Goal: Find specific page/section: Find specific page/section

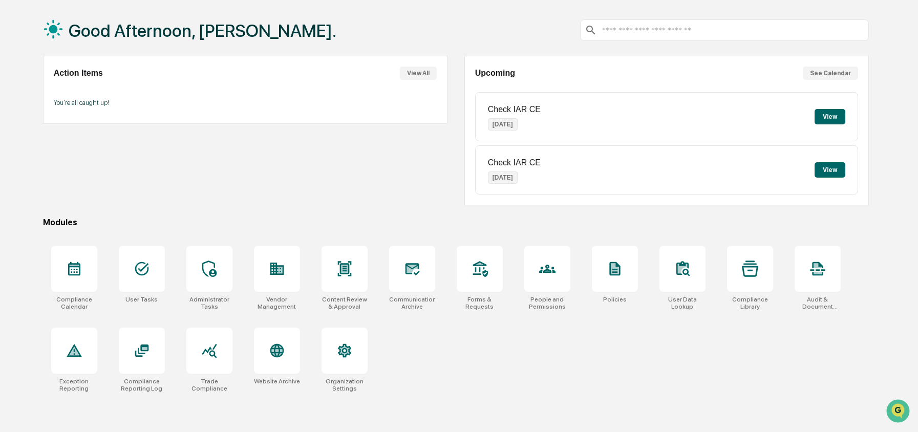
scroll to position [49, 0]
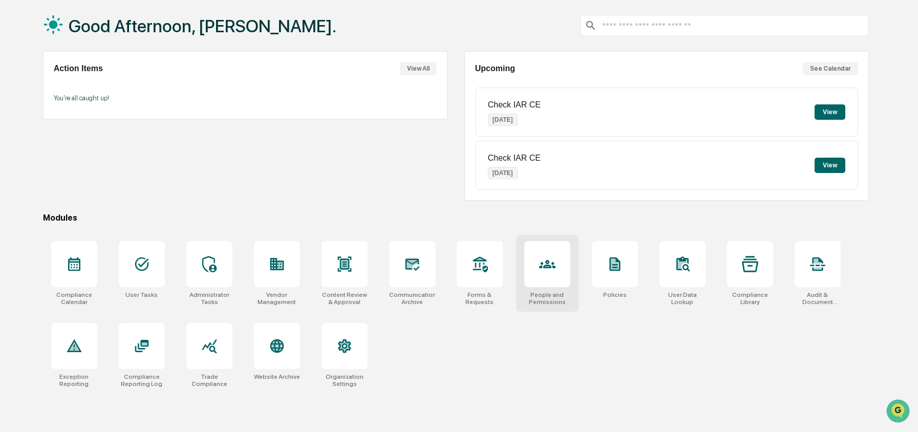
click at [555, 259] on icon at bounding box center [547, 264] width 16 height 16
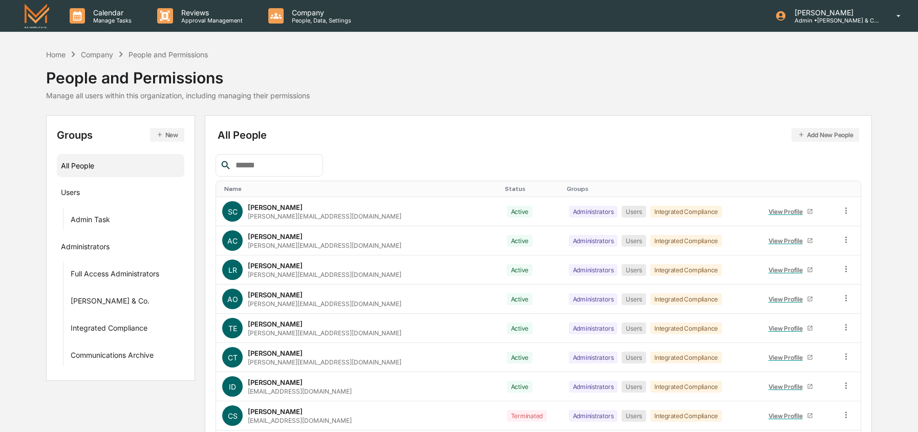
click at [252, 168] on input "text" at bounding box center [275, 165] width 87 height 13
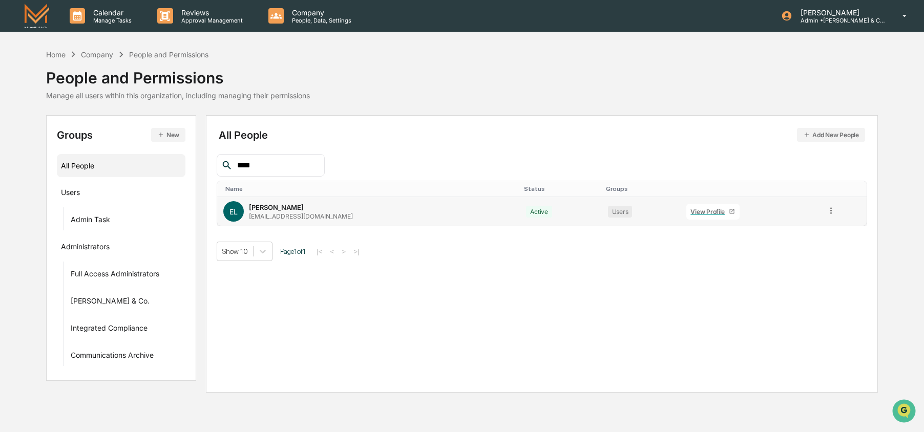
type input "****"
click at [691, 208] on div "View Profile" at bounding box center [710, 212] width 38 height 8
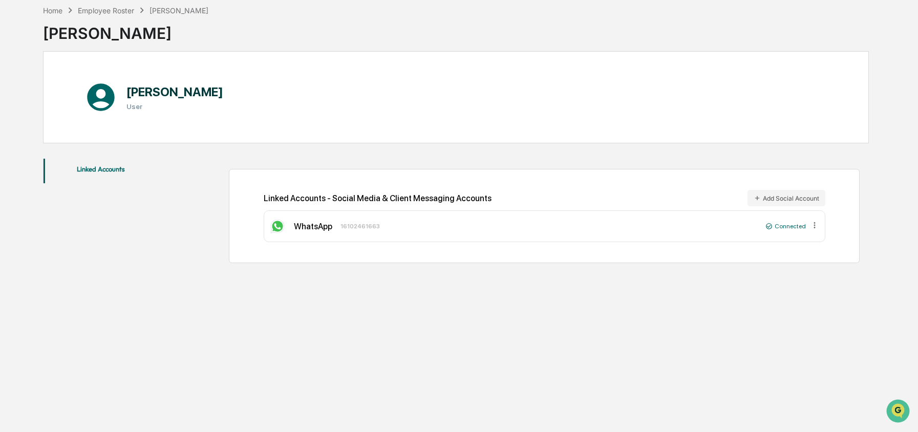
scroll to position [47, 0]
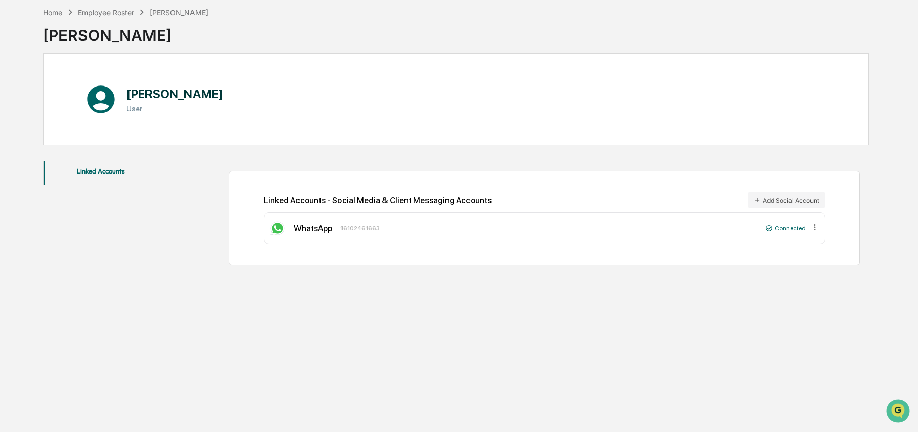
click at [50, 12] on div "Home" at bounding box center [52, 12] width 19 height 9
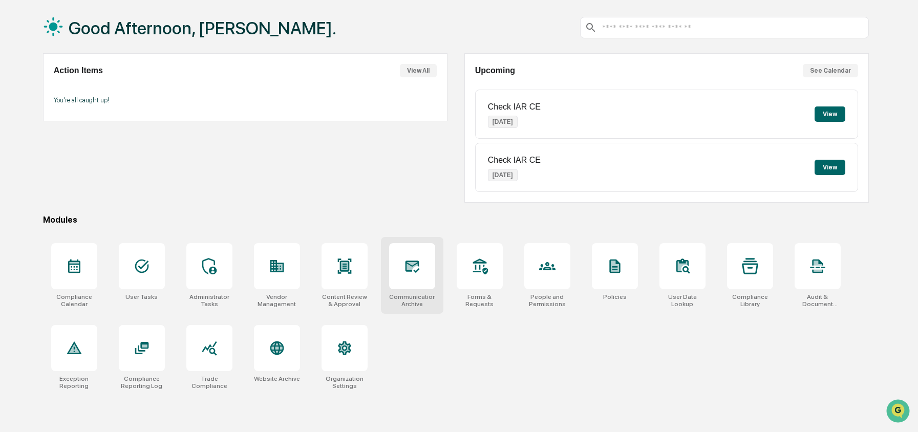
click at [416, 264] on icon at bounding box center [412, 266] width 11 height 8
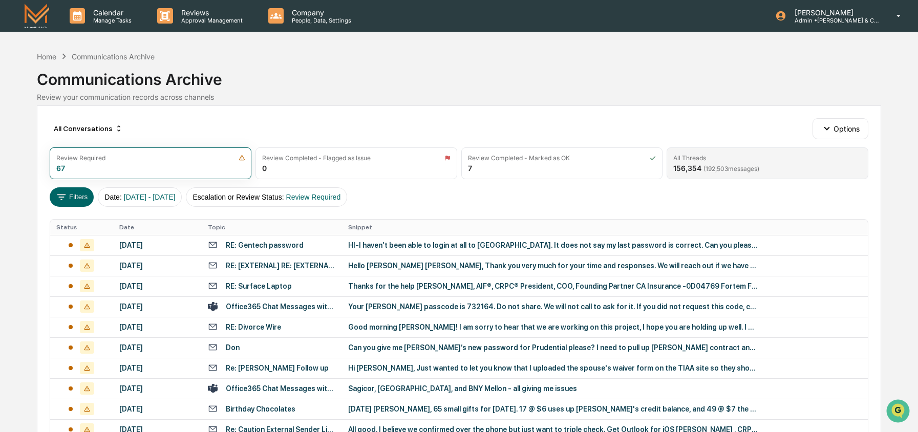
click at [710, 157] on div "All Threads" at bounding box center [768, 158] width 189 height 8
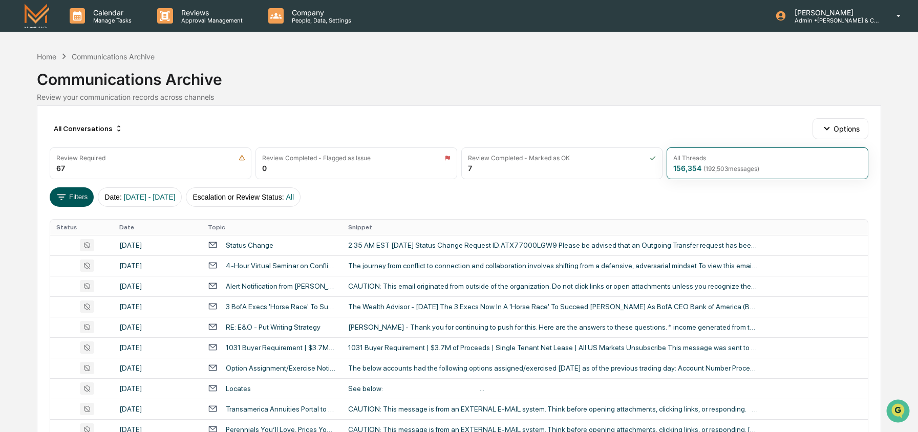
click at [75, 198] on button "Filters" at bounding box center [72, 196] width 45 height 19
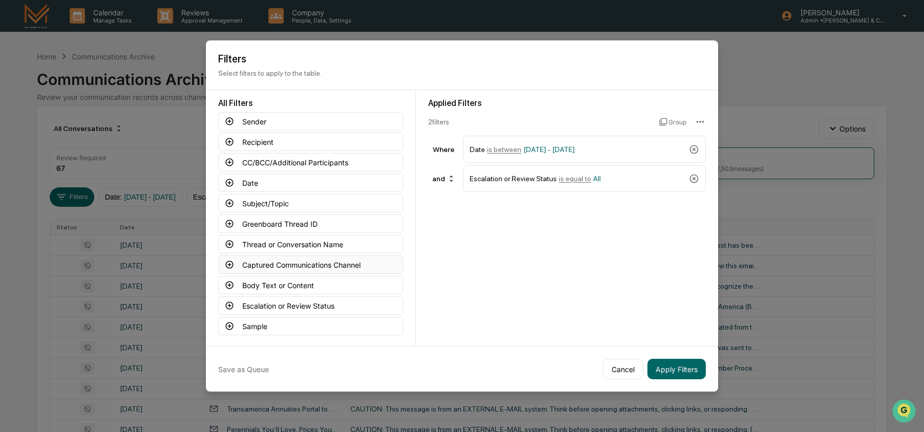
click at [278, 268] on button "Captured Communications Channel" at bounding box center [310, 265] width 185 height 18
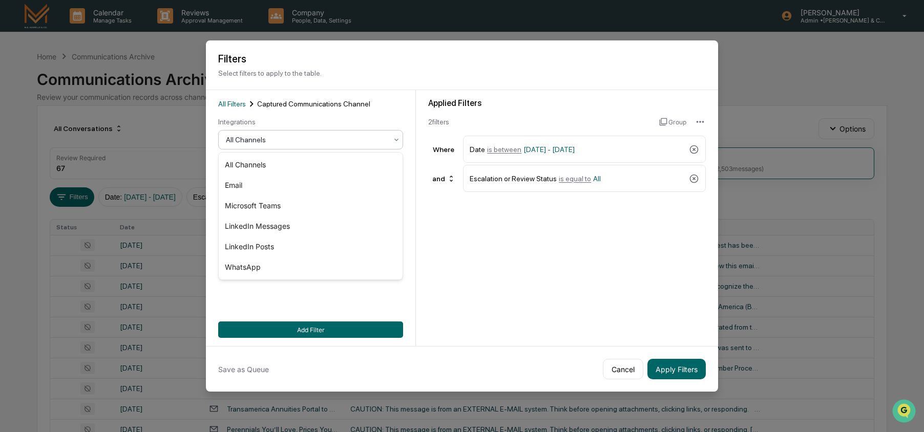
click at [298, 147] on div "All Channels" at bounding box center [307, 140] width 172 height 14
click at [258, 271] on div "WhatsApp" at bounding box center [311, 267] width 184 height 20
click at [375, 333] on button "Add Filter" at bounding box center [310, 330] width 185 height 16
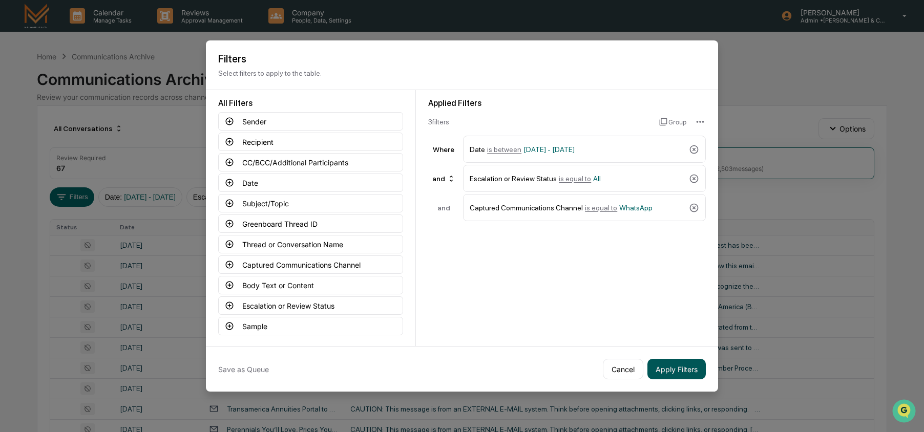
click at [699, 371] on button "Apply Filters" at bounding box center [676, 369] width 58 height 20
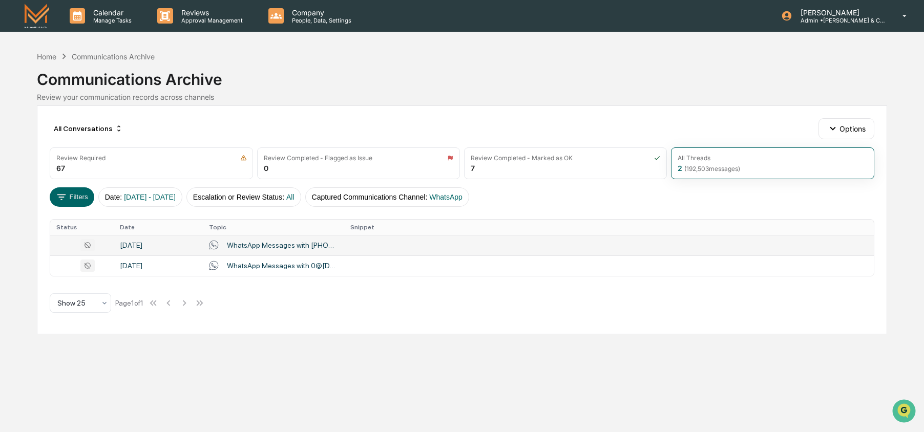
click at [265, 246] on div "WhatsApp Messages with [PHONE_NUMBER], G on [DATE]" at bounding box center [282, 245] width 111 height 8
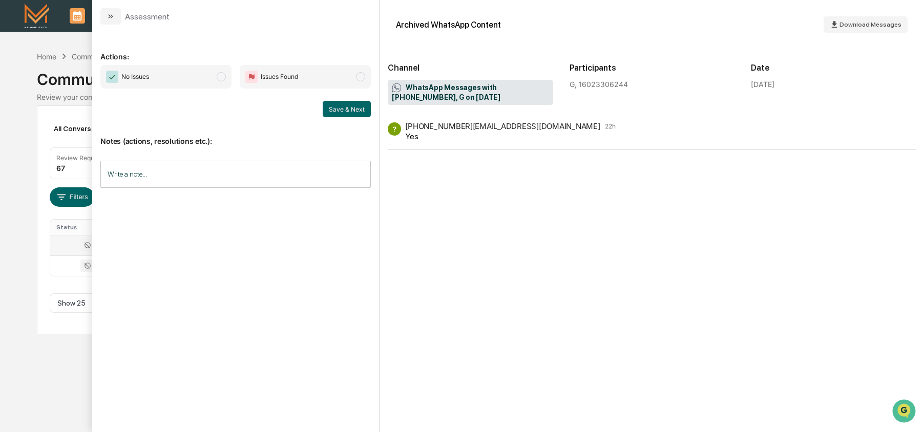
click at [29, 93] on div "Calendar Manage Tasks Reviews Approval Management Company People, Data, Setting…" at bounding box center [462, 216] width 924 height 432
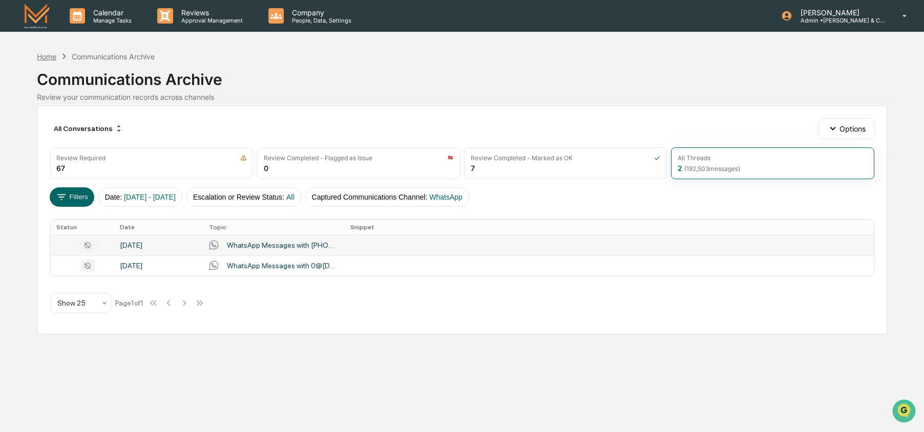
click at [50, 55] on div "Home" at bounding box center [46, 56] width 19 height 9
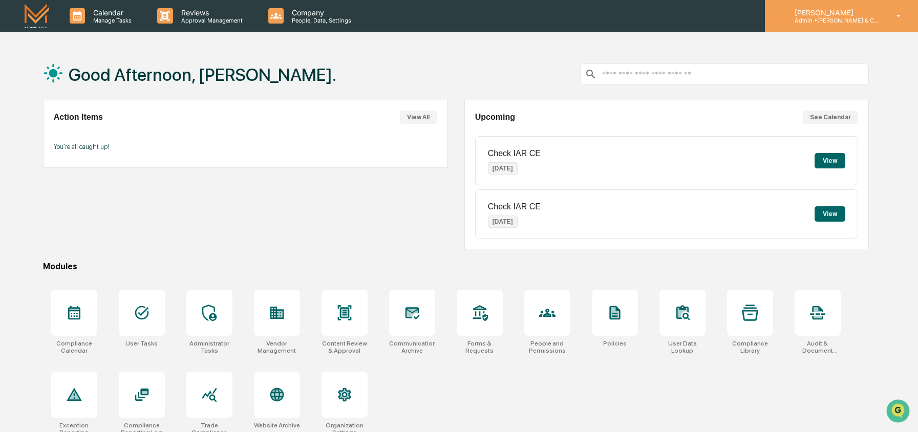
click at [806, 22] on p "Admin • [PERSON_NAME] & Co. - BD" at bounding box center [834, 20] width 95 height 7
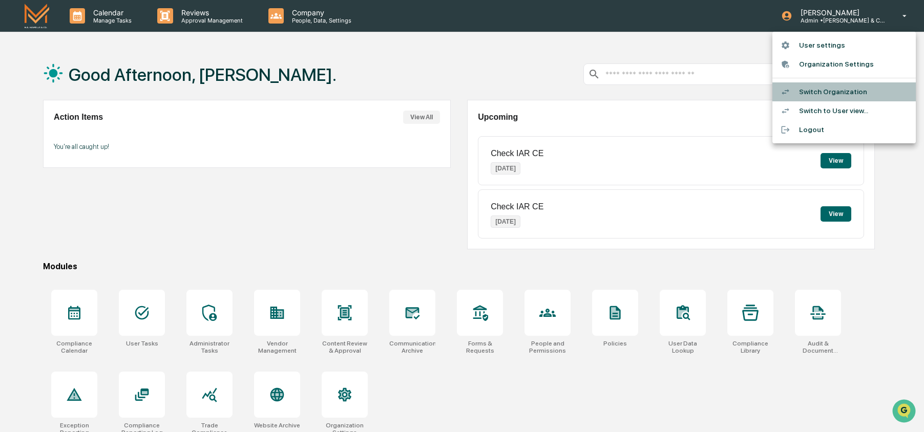
click at [806, 91] on li "Switch Organization" at bounding box center [843, 91] width 143 height 19
